Goal: Task Accomplishment & Management: Use online tool/utility

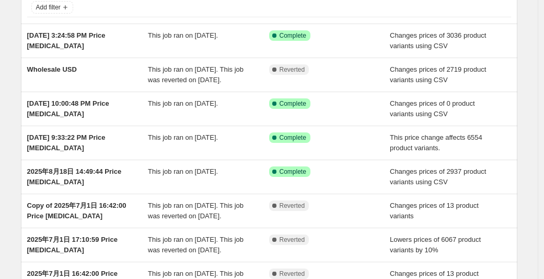
scroll to position [90, 0]
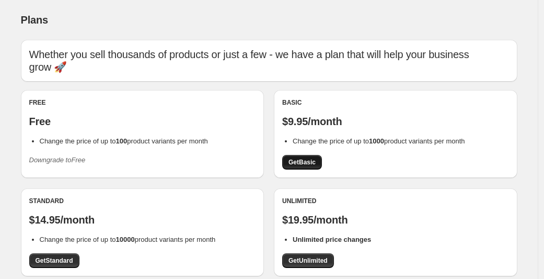
click at [312, 158] on span "Get Basic" at bounding box center [302, 162] width 27 height 8
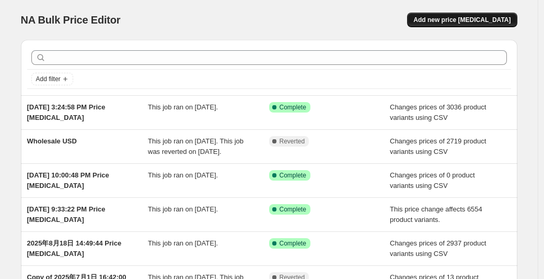
click at [452, 20] on span "Add new price [MEDICAL_DATA]" at bounding box center [462, 20] width 97 height 8
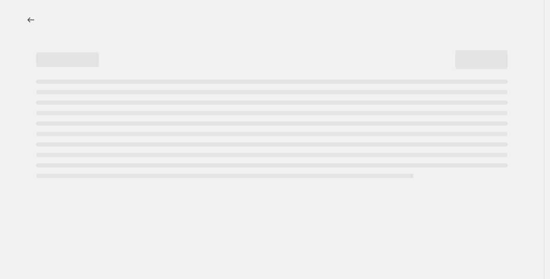
select select "percentage"
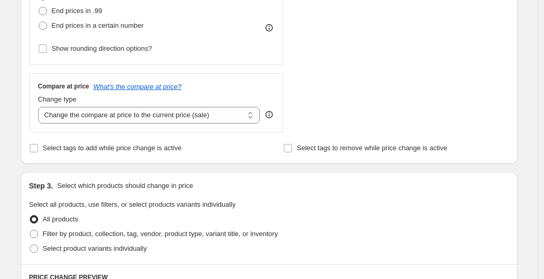
scroll to position [344, 0]
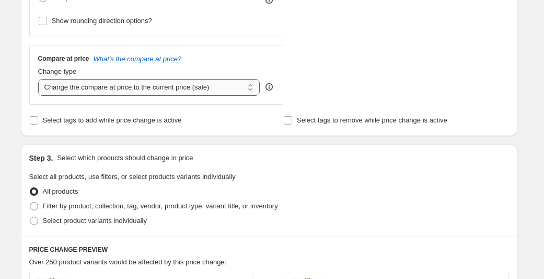
click at [138, 92] on select "Change the compare at price to the current price (sale) Change the compare at p…" at bounding box center [149, 87] width 222 height 17
select select "remove"
click at [41, 79] on select "Change the compare at price to the current price (sale) Change the compare at p…" at bounding box center [149, 87] width 222 height 17
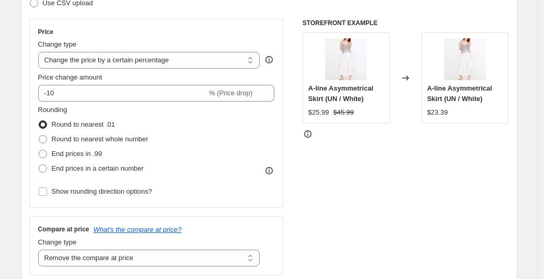
scroll to position [152, 0]
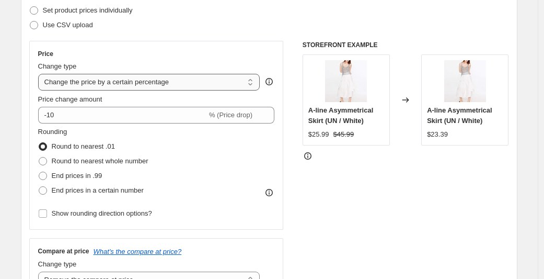
click at [152, 85] on select "Change the price to a certain amount Change the price by a certain amount Chang…" at bounding box center [149, 82] width 222 height 17
select select "to"
click at [41, 74] on select "Change the price to a certain amount Change the price by a certain amount Chang…" at bounding box center [149, 82] width 222 height 17
type input "80.00"
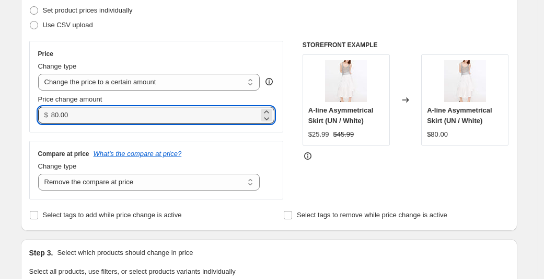
drag, startPoint x: 120, startPoint y: 113, endPoint x: 7, endPoint y: 98, distance: 113.9
type input "0.00"
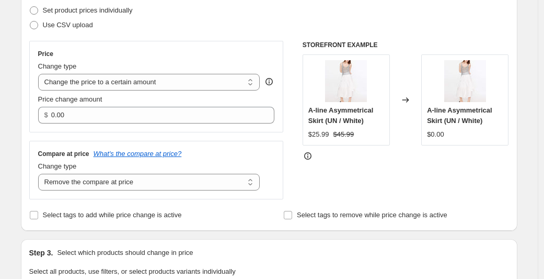
click at [136, 130] on div "Price Change type Change the price to a certain amount Change the price by a ce…" at bounding box center [156, 87] width 255 height 92
click at [162, 82] on select "Change the price to a certain amount Change the price by a certain amount Chang…" at bounding box center [149, 82] width 222 height 17
select select "no_change"
click at [41, 74] on select "Change the price to a certain amount Change the price by a certain amount Chang…" at bounding box center [149, 82] width 222 height 17
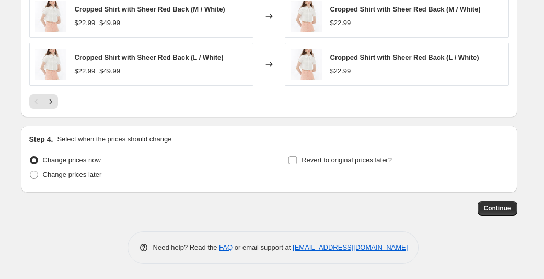
scroll to position [636, 0]
click at [507, 207] on span "Continue" at bounding box center [497, 207] width 27 height 8
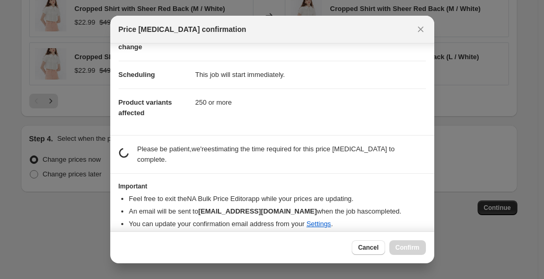
scroll to position [75, 0]
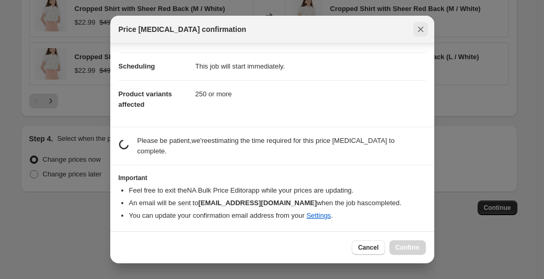
click at [425, 31] on icon "Close" at bounding box center [421, 29] width 10 height 10
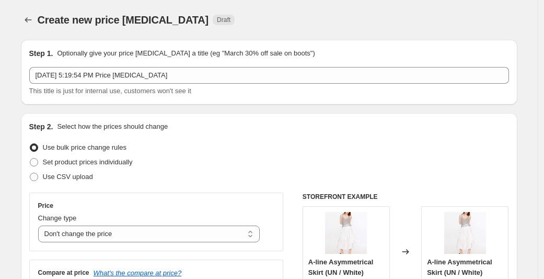
scroll to position [636, 0]
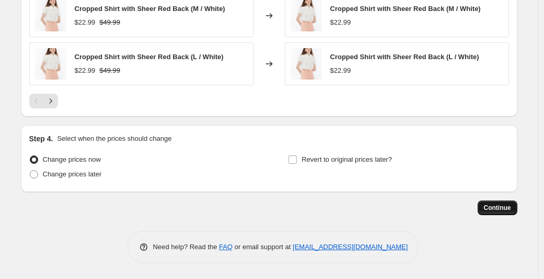
click at [491, 210] on span "Continue" at bounding box center [497, 207] width 27 height 8
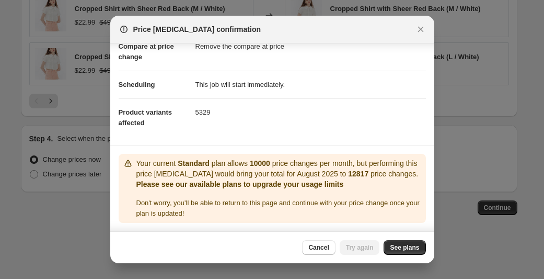
scroll to position [67, 0]
click at [321, 249] on span "Cancel" at bounding box center [319, 247] width 20 height 8
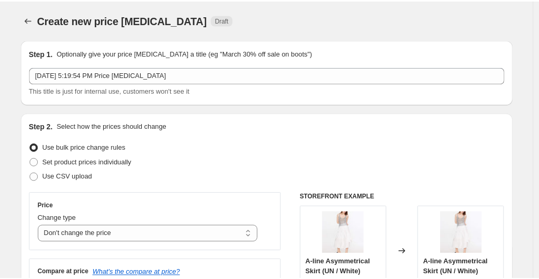
scroll to position [636, 0]
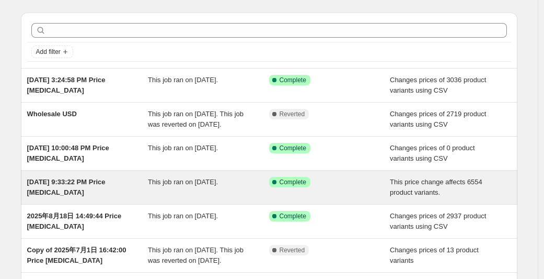
scroll to position [37, 0]
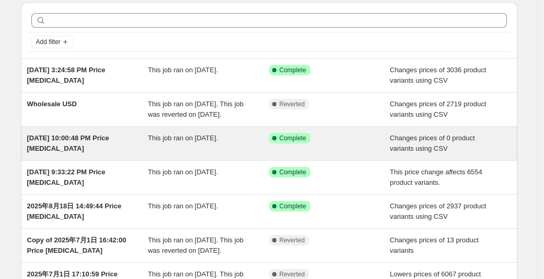
click at [84, 160] on div "Aug 27, 2025, 10:00:48 PM Price change job This job ran on August 27, 2025. Suc…" at bounding box center [269, 143] width 497 height 33
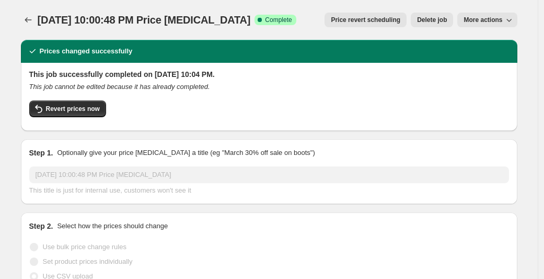
click at [395, 3] on div "Aug 27, 2025, 10:00:48 PM Price change job. This page is ready Aug 27, 2025, 10…" at bounding box center [269, 20] width 497 height 40
click at [400, 7] on div "Aug 27, 2025, 10:00:48 PM Price change job. This page is ready Aug 27, 2025, 10…" at bounding box center [269, 20] width 497 height 40
click at [422, 15] on button "Delete job" at bounding box center [432, 20] width 42 height 15
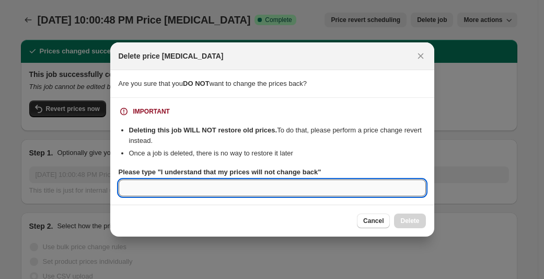
click at [269, 185] on input "Please type "I understand that my prices will not change back"" at bounding box center [272, 187] width 307 height 17
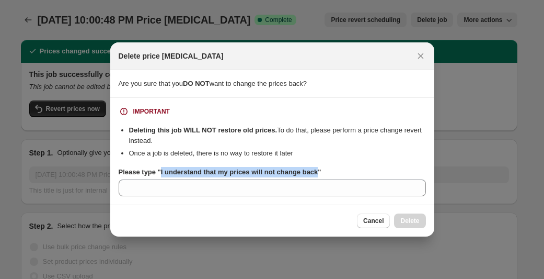
drag, startPoint x: 326, startPoint y: 172, endPoint x: 162, endPoint y: 170, distance: 164.2
click at [162, 170] on b "Please type "I understand that my prices will not change back"" at bounding box center [220, 172] width 203 height 8
copy b "I understand that my prices will not change back"
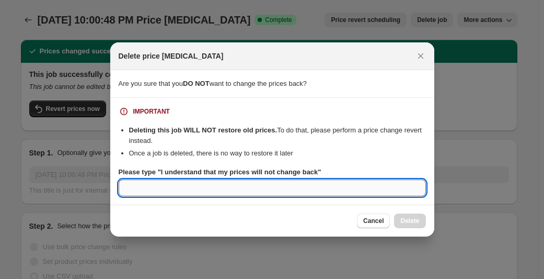
click at [175, 187] on input "Please type "I understand that my prices will not change back"" at bounding box center [272, 187] width 307 height 17
paste input "I understand that my prices will not change back"
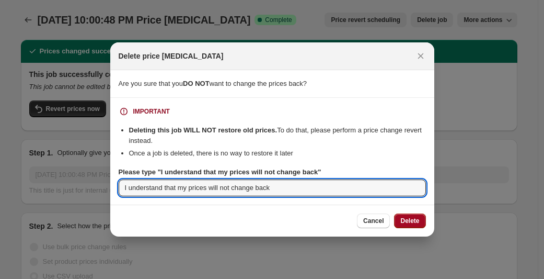
type input "I understand that my prices will not change back"
click at [406, 218] on span "Delete" at bounding box center [410, 221] width 19 height 8
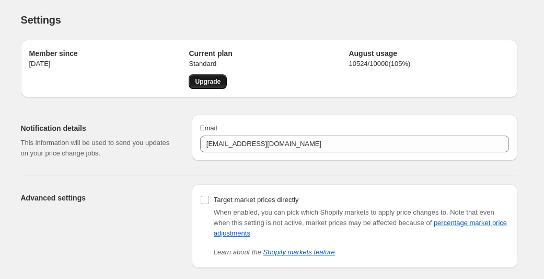
click at [227, 82] on link "Upgrade" at bounding box center [208, 81] width 38 height 15
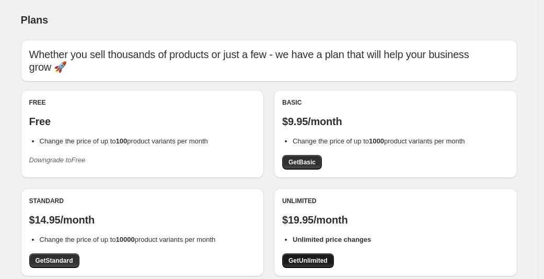
click at [314, 256] on span "Get Unlimited" at bounding box center [308, 260] width 39 height 8
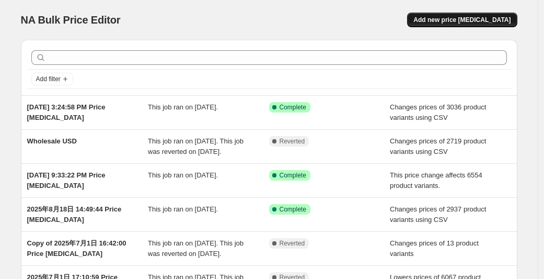
click at [483, 16] on button "Add new price [MEDICAL_DATA]" at bounding box center [462, 20] width 110 height 15
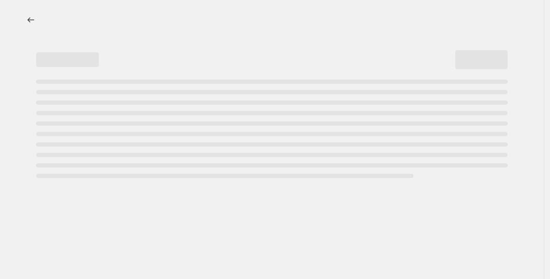
select select "percentage"
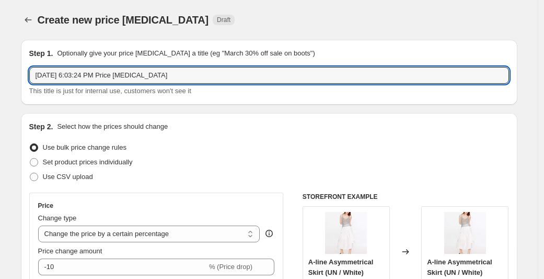
drag, startPoint x: 197, startPoint y: 73, endPoint x: 568, endPoint y: 335, distance: 454.1
click at [544, 278] on html "Home Settings Plans Skip to content Create new price [MEDICAL_DATA]. This page …" at bounding box center [272, 139] width 544 height 279
drag, startPoint x: 253, startPoint y: 74, endPoint x: 28, endPoint y: 63, distance: 225.7
click at [28, 63] on div "Step 1. Optionally give your price [MEDICAL_DATA] a title (eg "March 30% off sa…" at bounding box center [269, 72] width 497 height 65
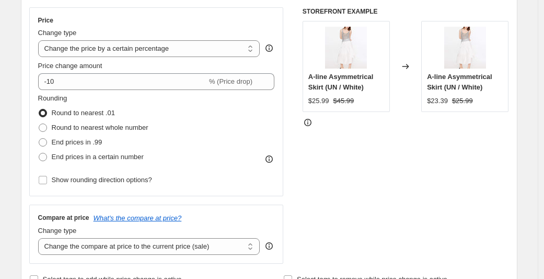
scroll to position [185, 0]
type input "Remove Discount price"
click at [132, 42] on select "Change the price to a certain amount Change the price by a certain amount Chang…" at bounding box center [149, 48] width 222 height 17
select select "no_change"
click at [41, 40] on select "Change the price to a certain amount Change the price by a certain amount Chang…" at bounding box center [149, 48] width 222 height 17
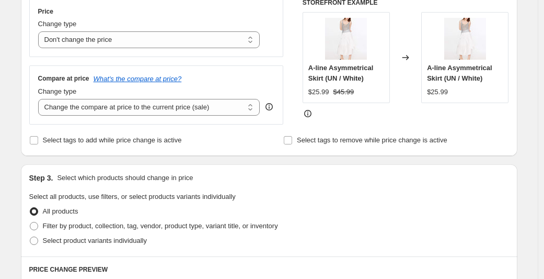
scroll to position [202, 0]
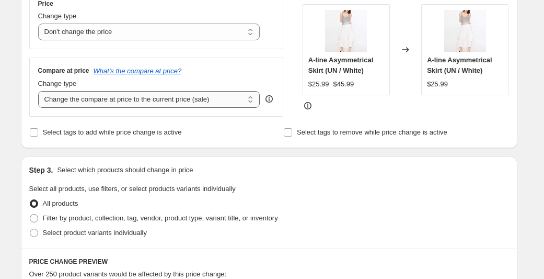
click at [142, 94] on select "Change the compare at price to the current price (sale) Change the compare at p…" at bounding box center [149, 99] width 222 height 17
select select "remove"
click at [41, 91] on select "Change the compare at price to the current price (sale) Change the compare at p…" at bounding box center [149, 99] width 222 height 17
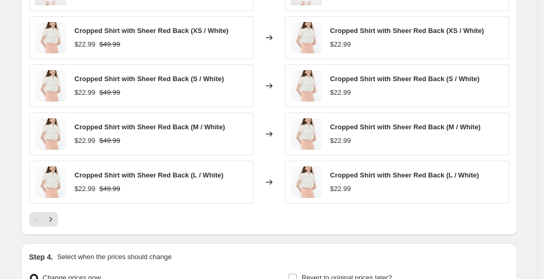
scroll to position [636, 0]
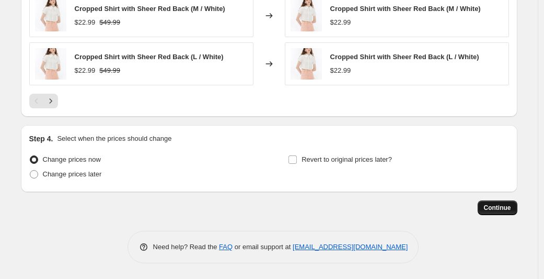
click at [501, 207] on span "Continue" at bounding box center [497, 207] width 27 height 8
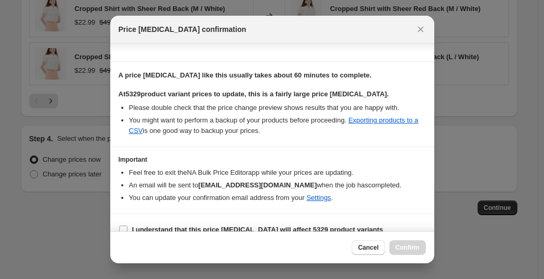
scroll to position [155, 0]
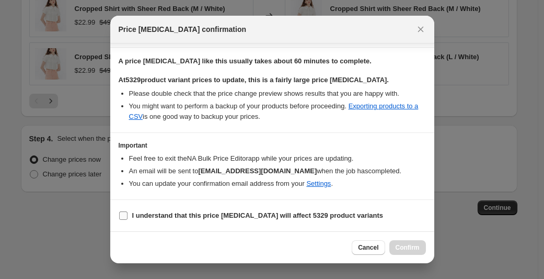
click at [122, 217] on input "I understand that this price [MEDICAL_DATA] will affect 5329 product variants" at bounding box center [123, 215] width 8 height 8
checkbox input "true"
click at [410, 247] on span "Confirm" at bounding box center [408, 247] width 24 height 8
